Goal: Navigation & Orientation: Find specific page/section

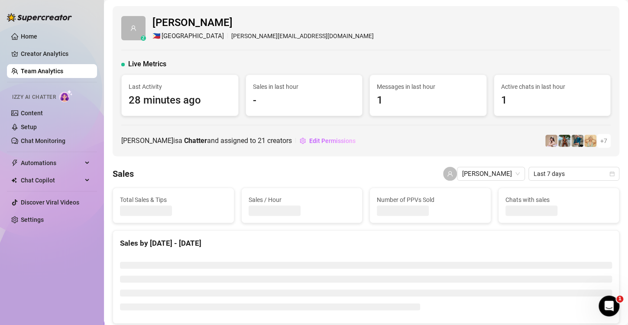
click at [174, 101] on span "28 minutes ago" at bounding box center [180, 100] width 103 height 16
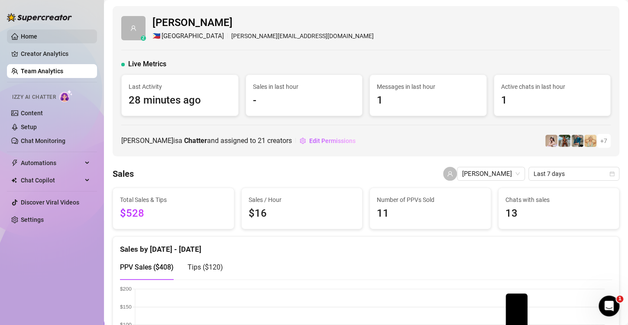
click at [32, 36] on link "Home" at bounding box center [29, 36] width 16 height 7
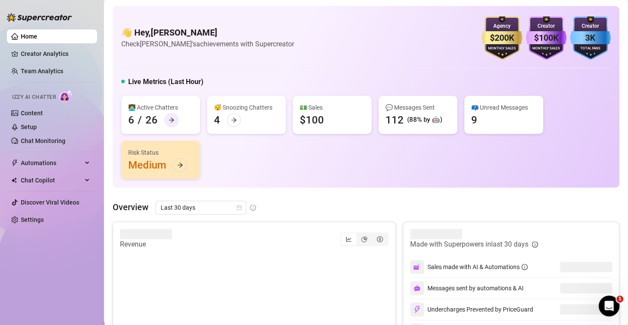
click at [166, 123] on div at bounding box center [172, 120] width 14 height 14
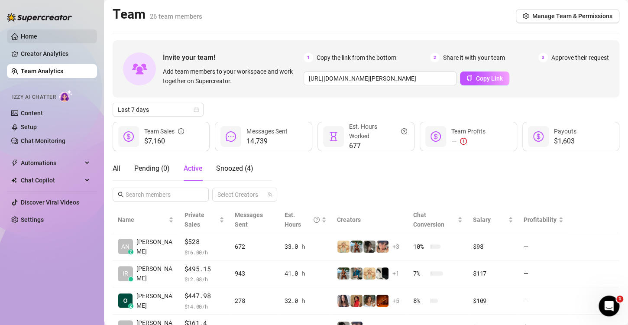
click at [37, 36] on link "Home" at bounding box center [29, 36] width 16 height 7
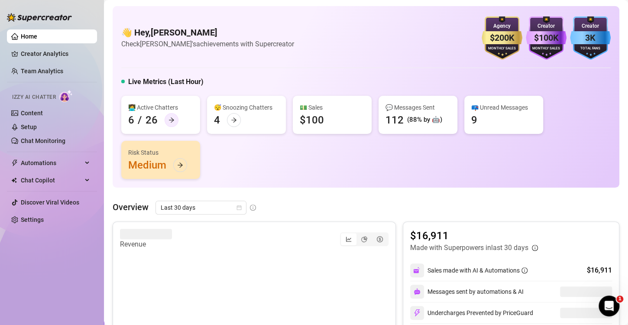
click at [169, 117] on icon "arrow-right" at bounding box center [172, 120] width 6 height 6
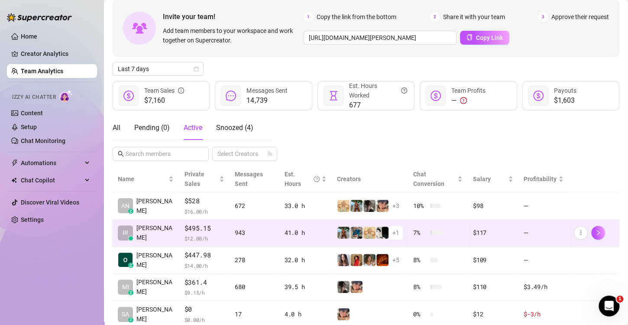
scroll to position [87, 0]
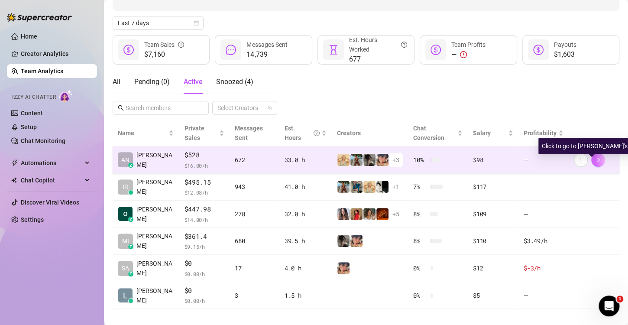
click at [596, 156] on button "button" at bounding box center [598, 160] width 14 height 14
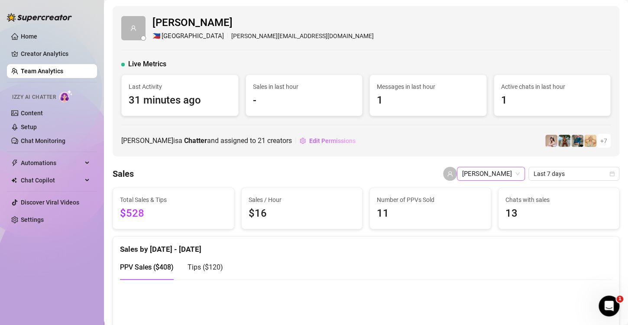
click at [484, 175] on span "[PERSON_NAME]" at bounding box center [491, 173] width 58 height 13
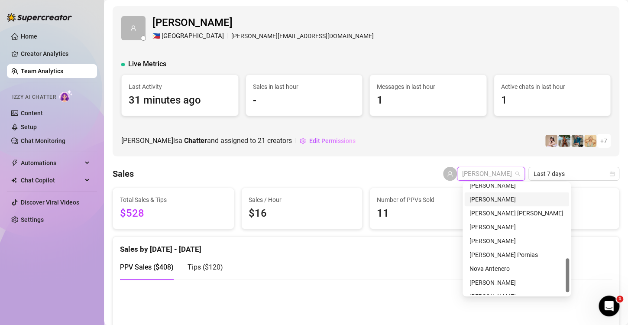
scroll to position [250, 0]
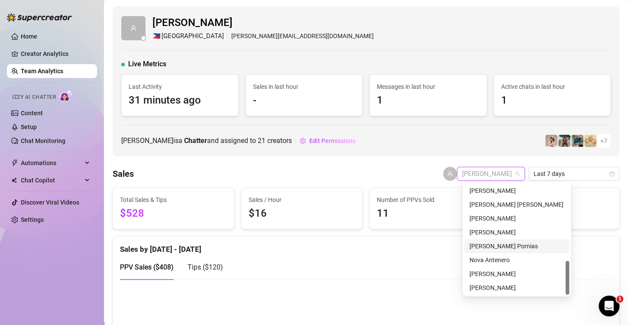
click at [496, 250] on div "[PERSON_NAME] Pornias" at bounding box center [517, 246] width 94 height 10
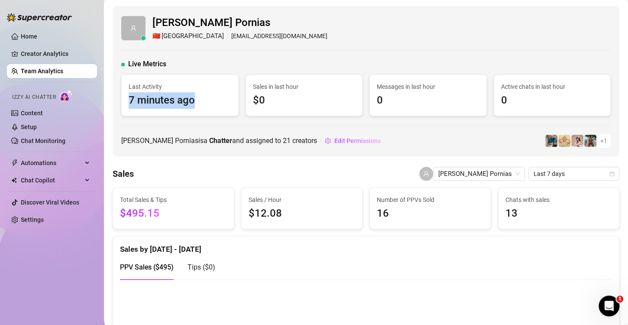
drag, startPoint x: 194, startPoint y: 101, endPoint x: 122, endPoint y: 101, distance: 71.9
click at [122, 101] on div "Last Activity 7 minutes ago" at bounding box center [180, 95] width 117 height 41
click at [143, 117] on div "[PERSON_NAME] Pornias 🇨🇳 [GEOGRAPHIC_DATA] [EMAIL_ADDRESS][DOMAIN_NAME] Live Me…" at bounding box center [366, 81] width 507 height 150
drag, startPoint x: 128, startPoint y: 99, endPoint x: 211, endPoint y: 105, distance: 83.5
click at [211, 105] on div "Last Activity 7 minutes ago" at bounding box center [180, 95] width 117 height 41
